Goal: Download file/media

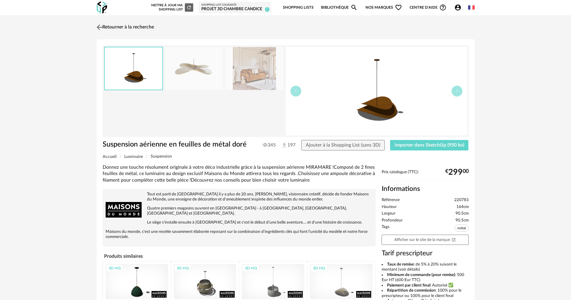
click at [112, 25] on link "Retourner à la recherche" at bounding box center [124, 27] width 59 height 13
click at [224, 6] on link "Shopping List courante Projet 3D Chambre Candice 9" at bounding box center [234, 7] width 67 height 9
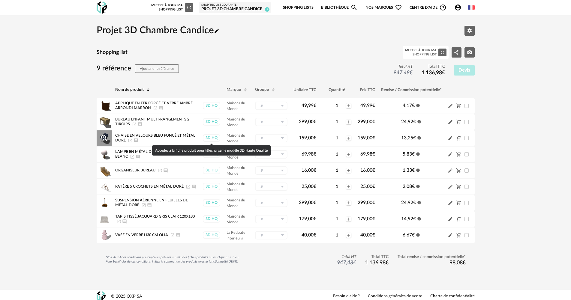
click at [212, 137] on div "3D HQ" at bounding box center [211, 138] width 17 height 8
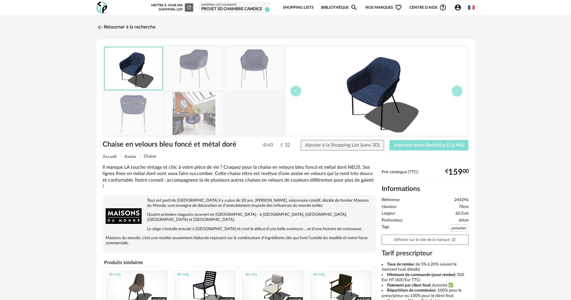
click at [447, 146] on span "Importer dans SketchUp (1,6 Mo)" at bounding box center [429, 145] width 70 height 5
